Goal: Task Accomplishment & Management: Use online tool/utility

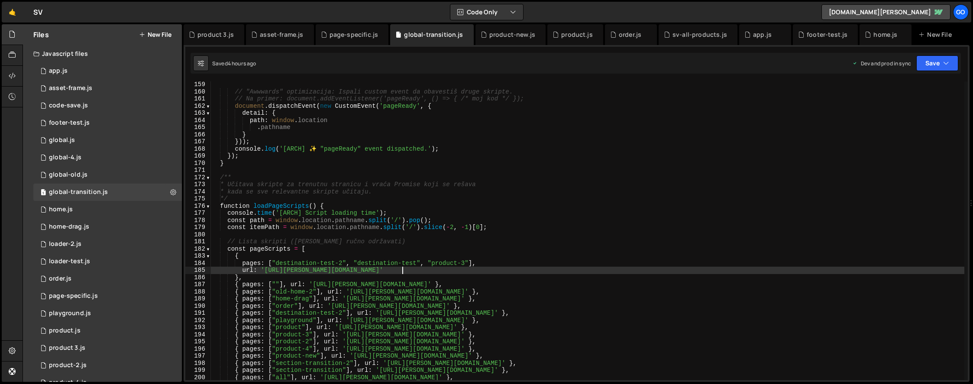
scroll to position [1129, 0]
click at [412, 127] on div "// "Awwwards" optimizacija: Ispali custom event da obavestiš druge skripte. // …" at bounding box center [588, 237] width 754 height 313
type textarea ".pathname"
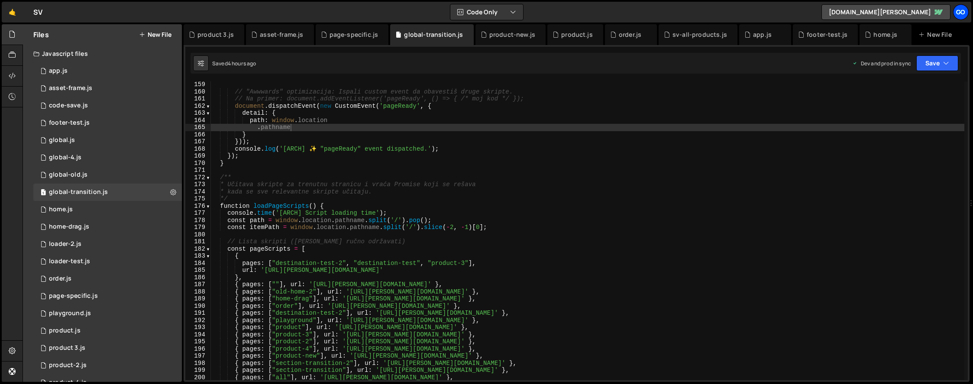
click at [959, 13] on div "go" at bounding box center [961, 12] width 16 height 16
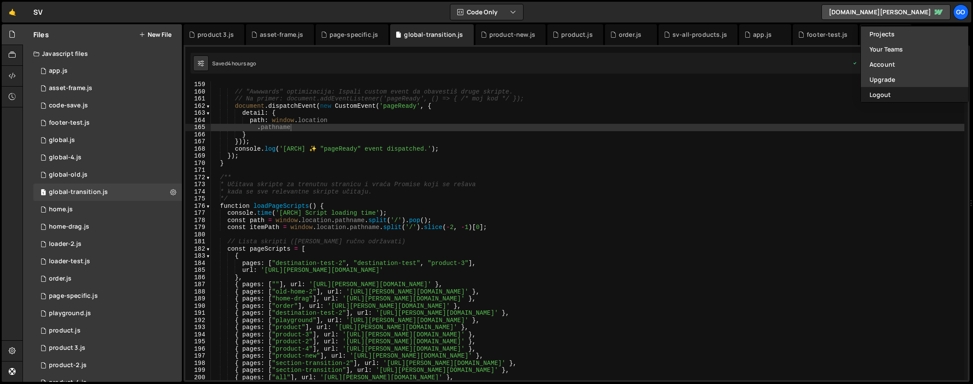
click at [889, 91] on button "Logout" at bounding box center [914, 94] width 107 height 15
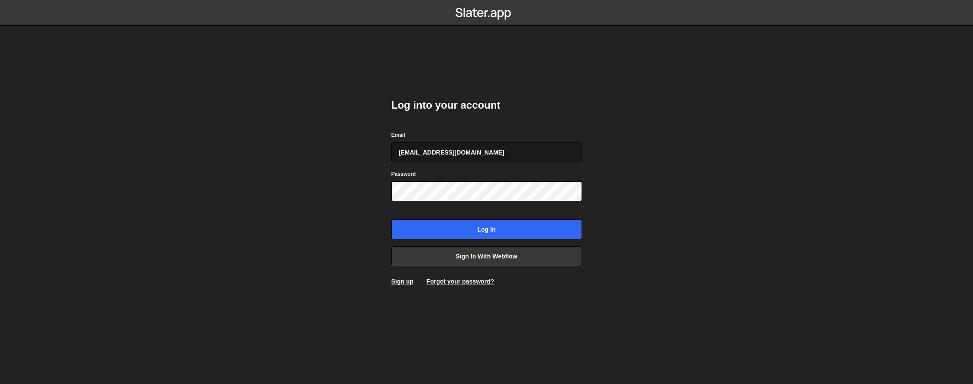
click at [474, 154] on input "[EMAIL_ADDRESS][DOMAIN_NAME]" at bounding box center [487, 152] width 191 height 20
type input "[EMAIL_ADDRESS][DOMAIN_NAME]"
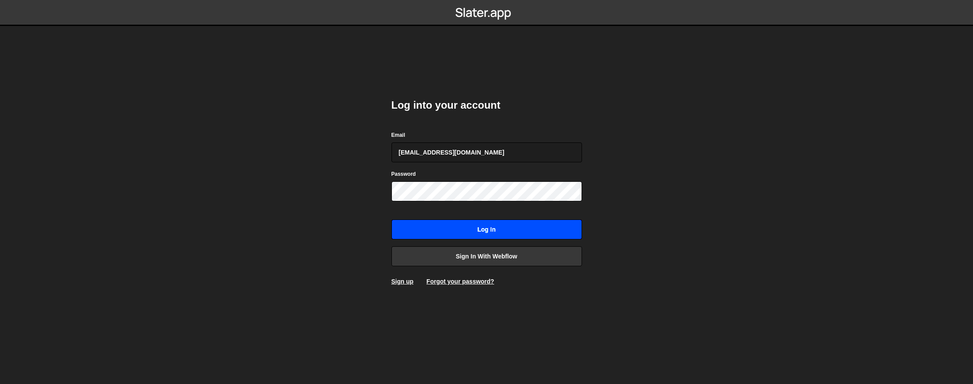
click at [463, 228] on input "Log in" at bounding box center [487, 230] width 191 height 20
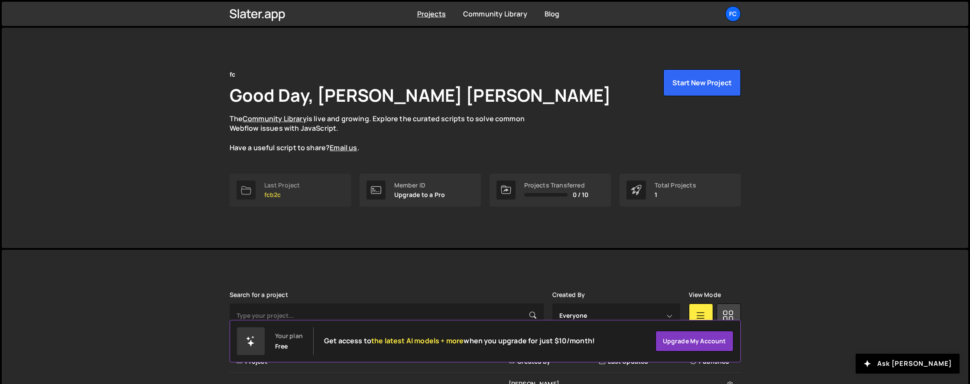
click at [270, 198] on p "fcb2c" at bounding box center [282, 194] width 36 height 7
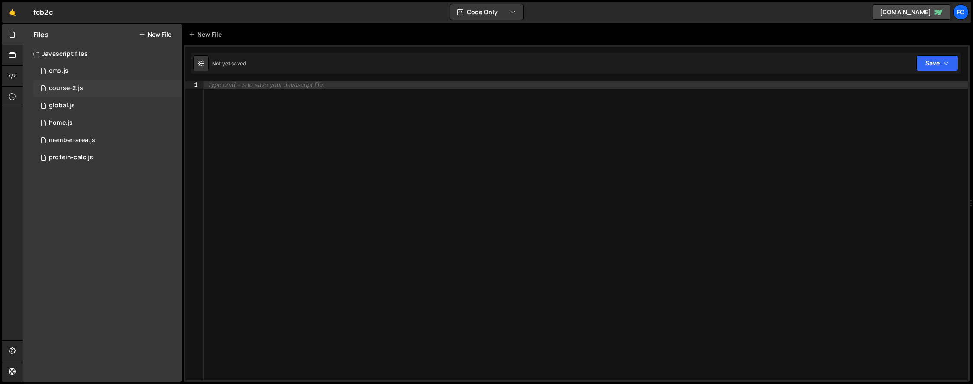
click at [63, 87] on div "course-2.js" at bounding box center [66, 88] width 34 height 8
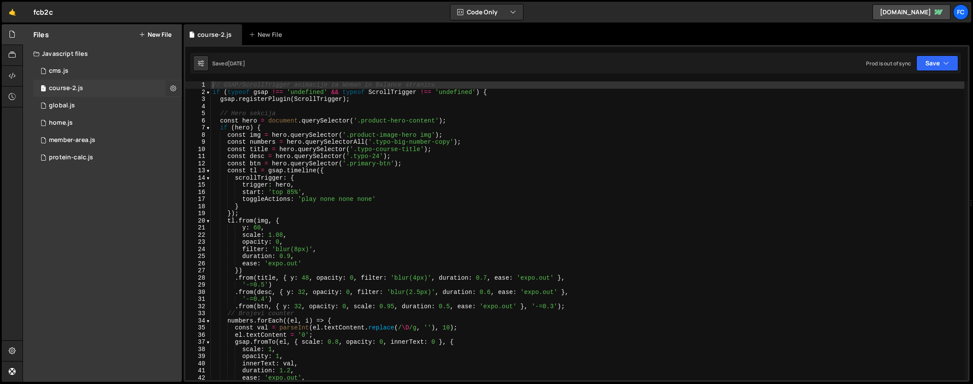
click at [173, 87] on icon at bounding box center [173, 88] width 6 height 8
type input "course-2"
radio input "true"
checkbox input "true"
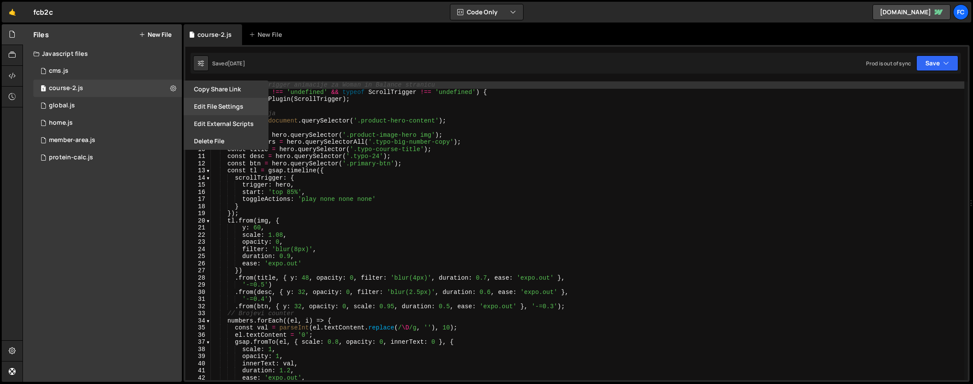
click at [225, 105] on button "Edit File Settings" at bounding box center [226, 106] width 85 height 17
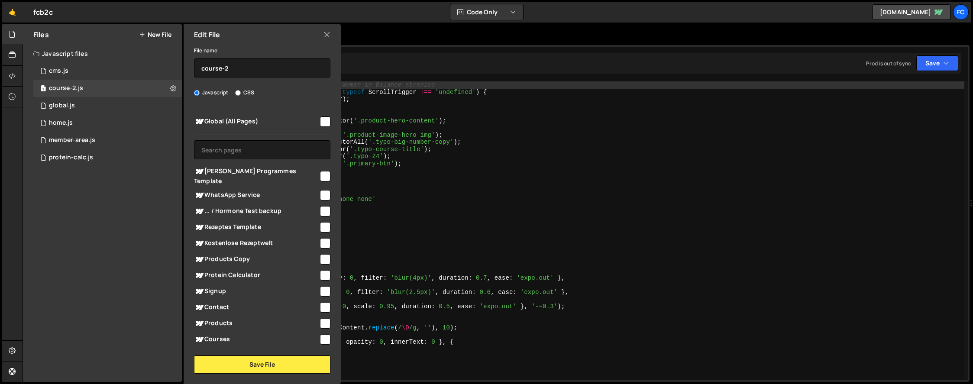
scroll to position [233, 0]
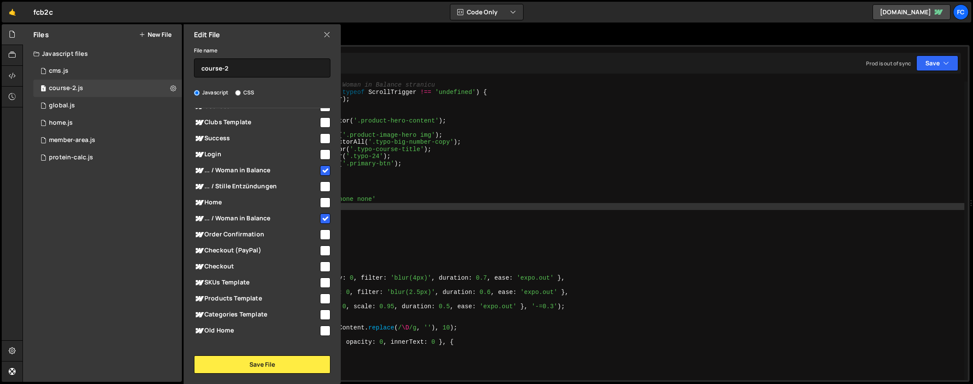
click at [522, 207] on div "// GSAP/ScrollTrigger animacije za Woman in Balance stranicu if ( typeof gsap !…" at bounding box center [588, 237] width 754 height 313
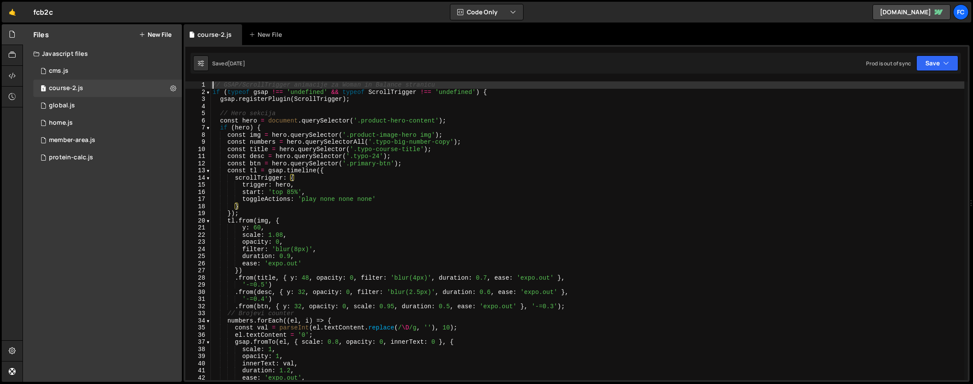
click at [213, 85] on div "// GSAP/ScrollTrigger animacije za Woman in Balance stranicu if ( typeof gsap !…" at bounding box center [588, 237] width 754 height 313
type textarea "// GSAP/ScrollTrigger animacije za Woman in Balance stranicu"
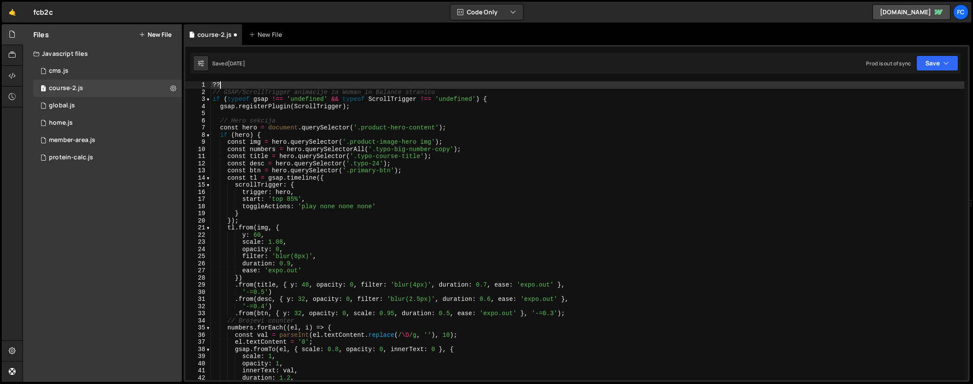
type textarea "?"
type textarea "//"
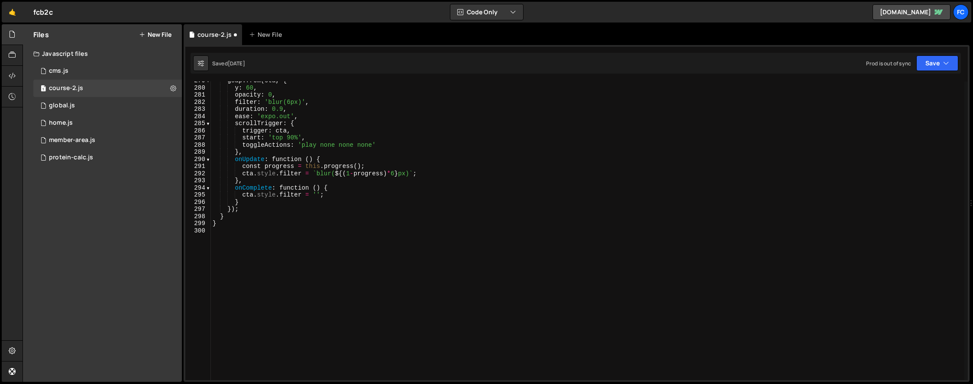
scroll to position [1991, 0]
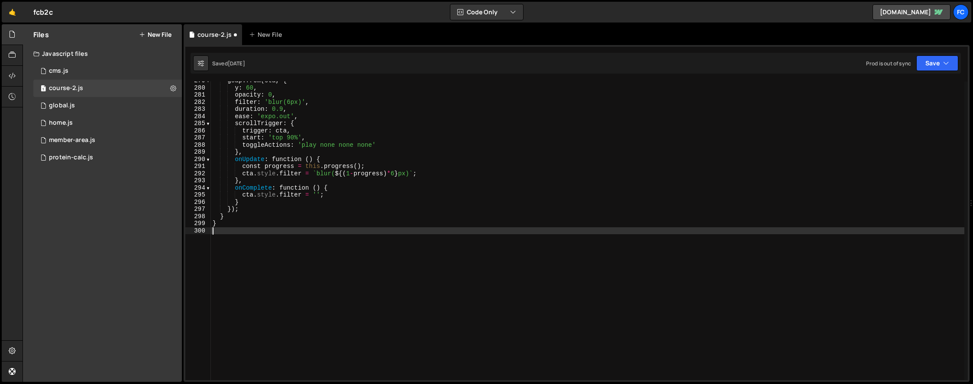
click at [234, 259] on div "gsap . from ( cta , { y : 60 , opacity : 0 , filter : 'blur(6px)' , duration : …" at bounding box center [588, 233] width 754 height 313
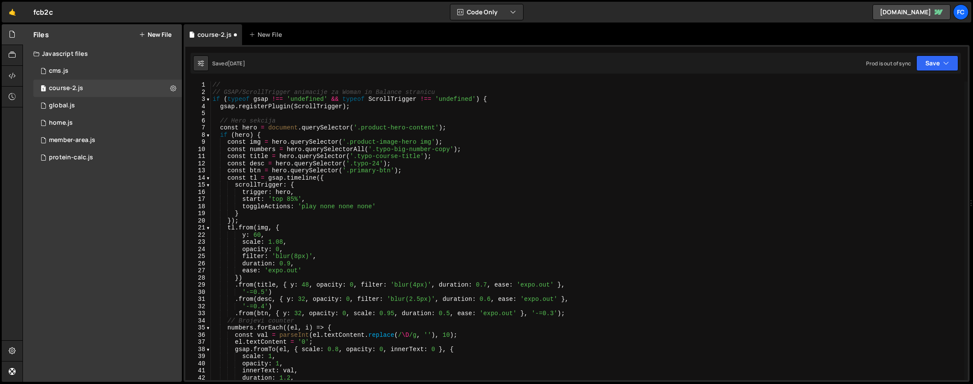
scroll to position [0, 0]
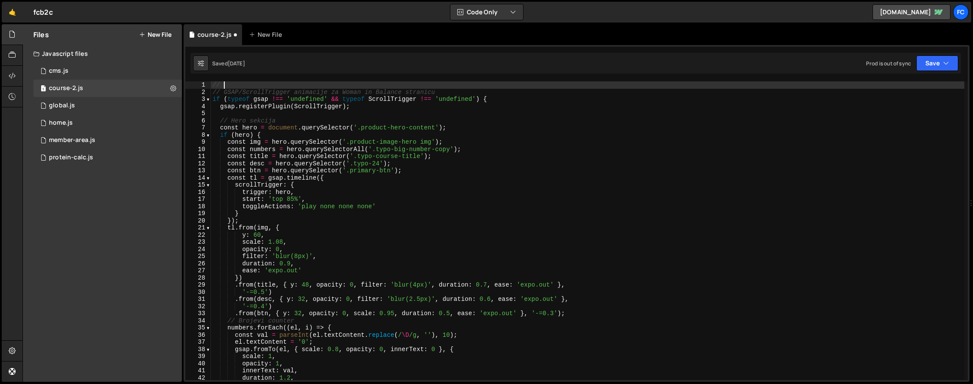
click at [230, 82] on div "// // GSAP/ScrollTrigger animacije za Woman in Balance stranicu if ( typeof gsa…" at bounding box center [588, 237] width 754 height 313
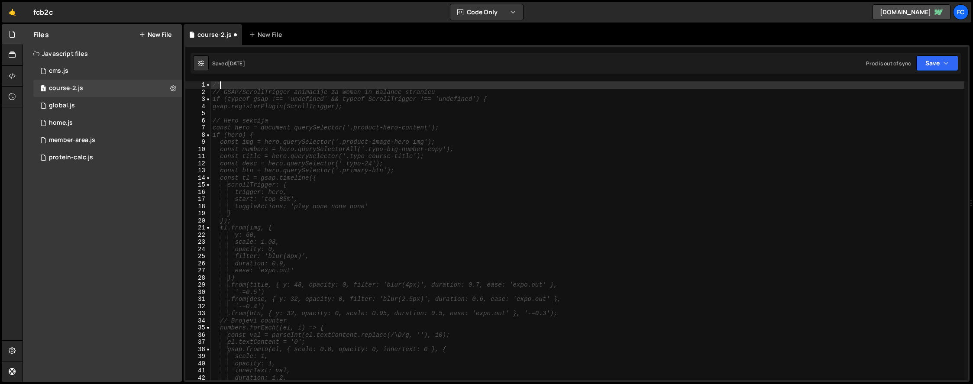
click at [321, 146] on div "/* // GSAP/ScrollTrigger animacije za Woman in Balance stranicu if (typeof gsap…" at bounding box center [588, 237] width 754 height 313
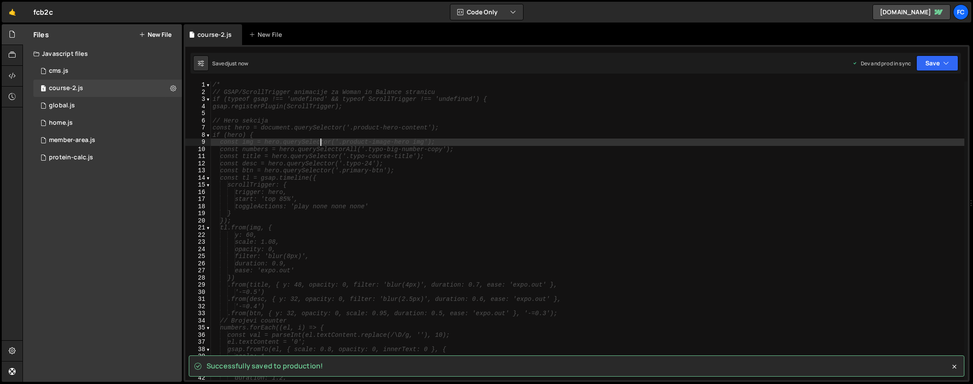
type textarea "const img = hero.querySelector('.product-image-hero img');"
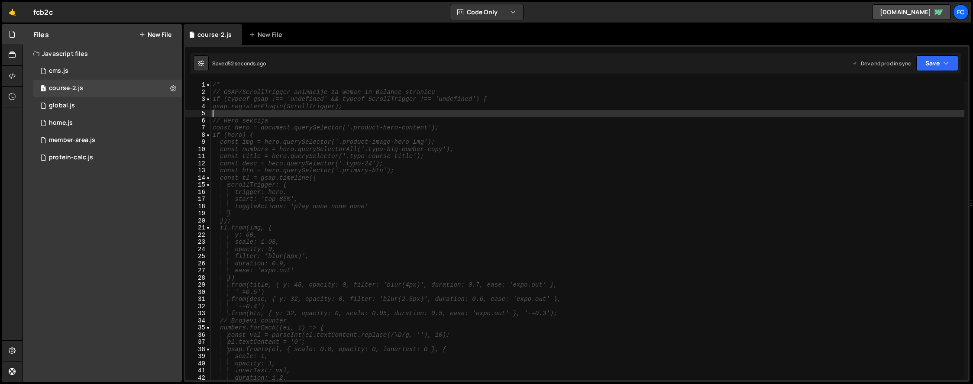
click at [343, 117] on div "/* // GSAP/ScrollTrigger animacije za Woman in Balance stranicu if (typeof gsap…" at bounding box center [588, 237] width 754 height 313
click at [270, 91] on div "/* // GSAP/ScrollTrigger animacije za Woman in Balance stranicu if (typeof gsap…" at bounding box center [588, 237] width 754 height 313
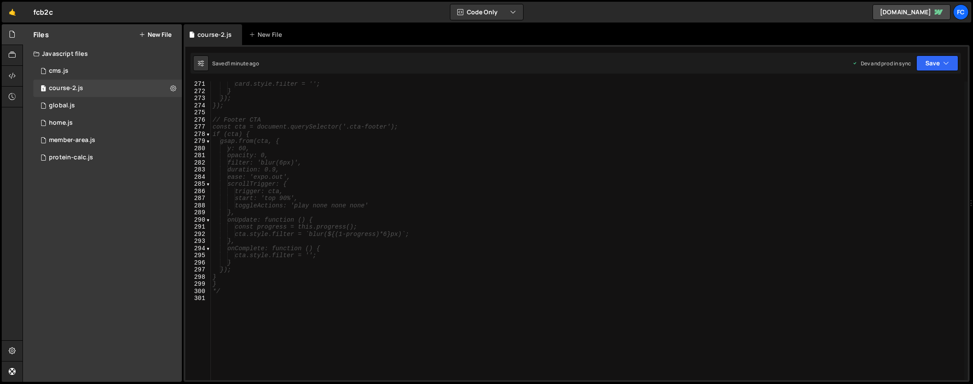
scroll to position [1998, 0]
click at [226, 225] on div "y: 60, opacity: 0, filter: 'blur(6px)', duration: 0.9, ease: 'expo.out', scroll…" at bounding box center [588, 233] width 754 height 313
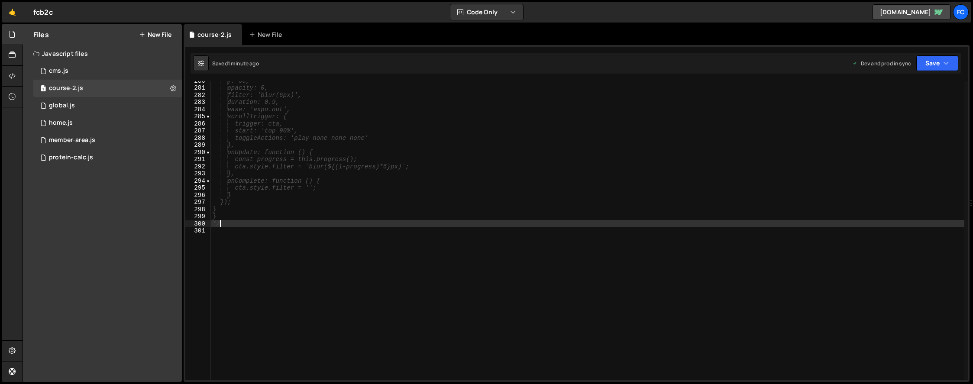
type textarea "*"
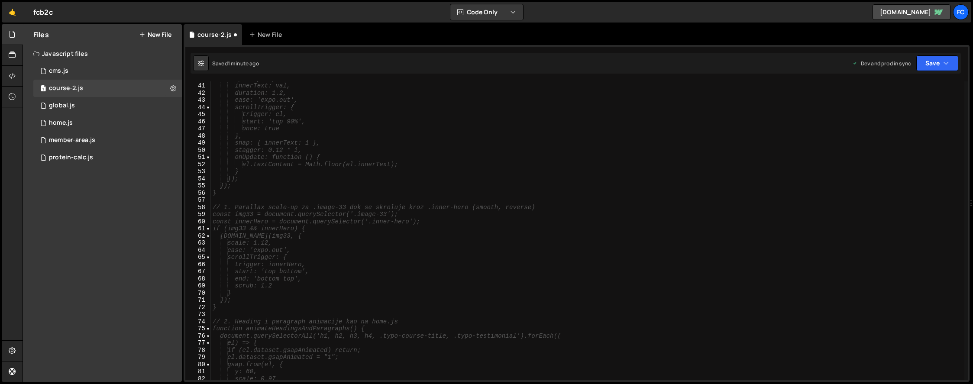
scroll to position [0, 0]
click at [230, 83] on div "/* // GSAP/ScrollTrigger animacije za Woman in Balance stranicu if (typeof gsap…" at bounding box center [588, 237] width 754 height 313
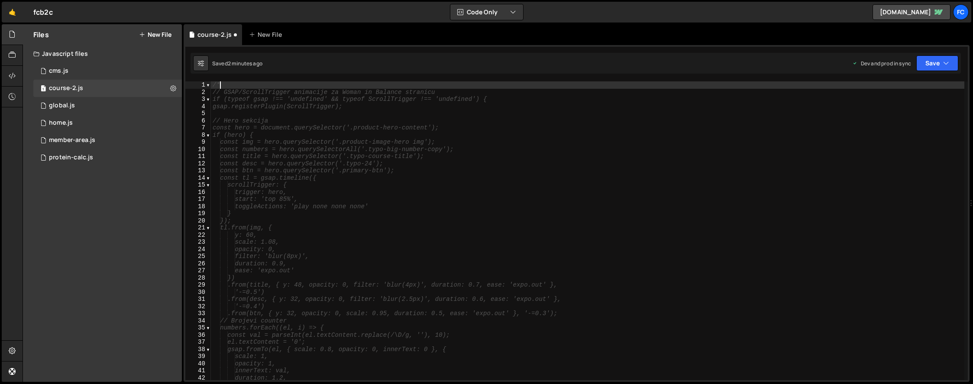
type textarea "/"
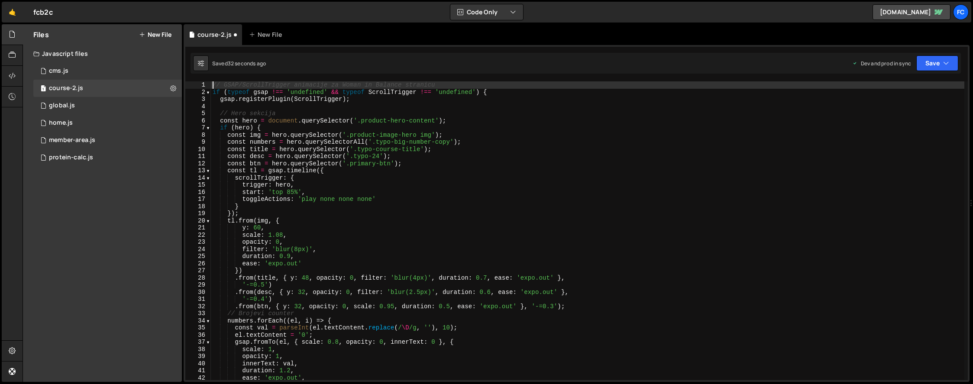
type textarea "// GSAP/ScrollTrigger animacije za Woman in Balance stranicu"
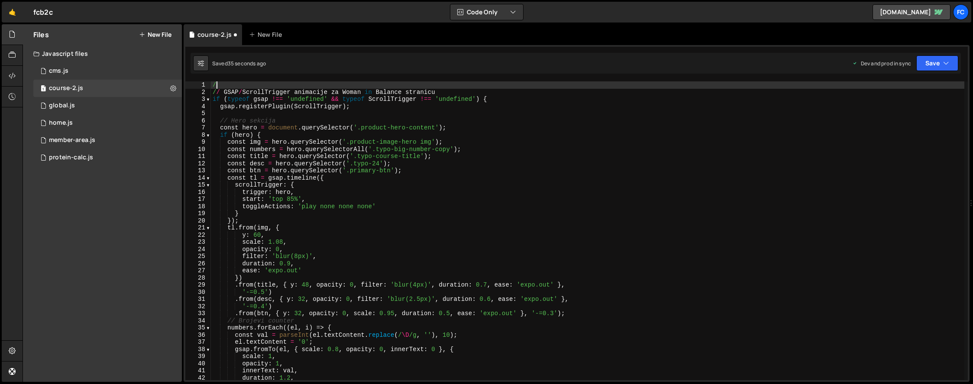
type textarea "/*"
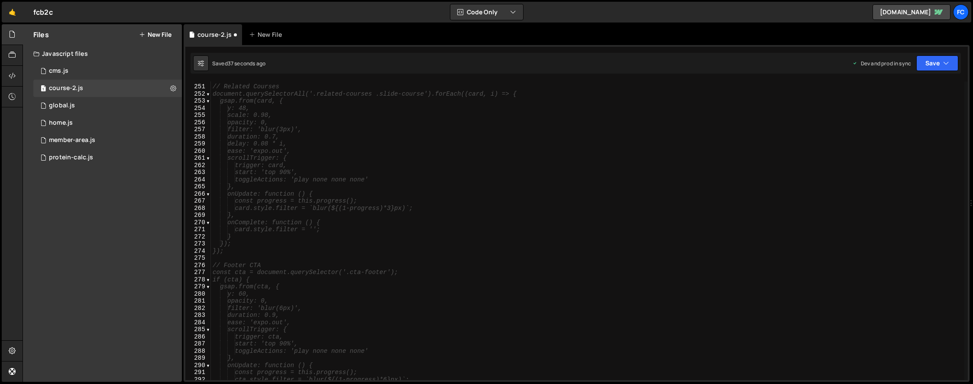
scroll to position [1991, 0]
click at [283, 248] on div "gsap.from(cta, { y: 60, opacity: 0, filter: 'blur(6px)', duration: 0.9, ease: '…" at bounding box center [588, 233] width 754 height 313
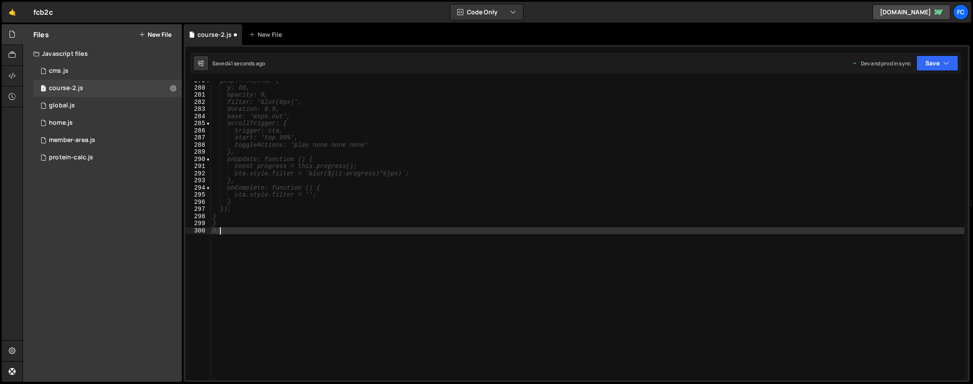
type textarea "8"
click at [327, 257] on div "gsap.from(cta, { y: 60, opacity: 0, filter: 'blur(6px)', duration: 0.9, ease: '…" at bounding box center [588, 233] width 754 height 313
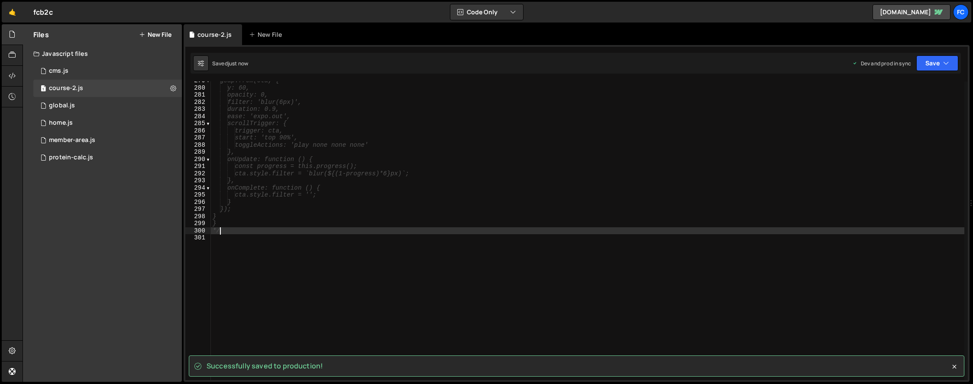
type textarea "*/"
